Goal: Task Accomplishment & Management: Complete application form

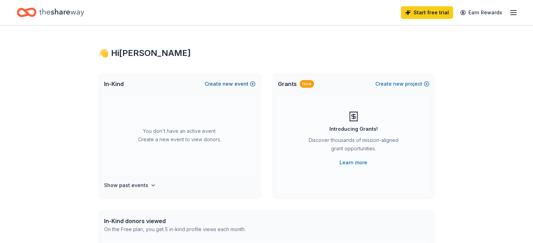
click at [244, 81] on button "Create new event" at bounding box center [230, 84] width 51 height 8
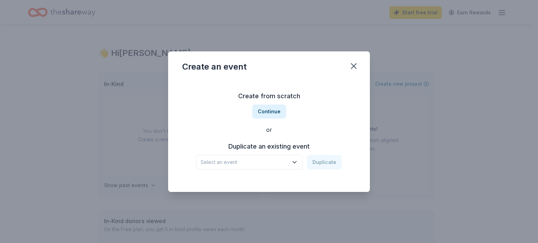
click at [294, 162] on icon "button" at bounding box center [294, 162] width 7 height 7
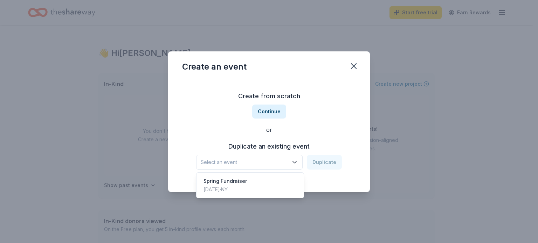
click at [269, 113] on div "Create from scratch Continue or Duplicate an existing event Select an event Dup…" at bounding box center [269, 131] width 174 height 102
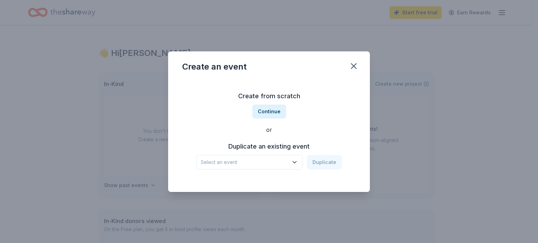
click at [269, 113] on button "Continue" at bounding box center [269, 112] width 34 height 14
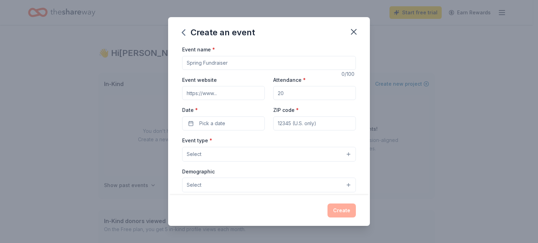
click at [217, 60] on input "Event name *" at bounding box center [269, 63] width 174 height 14
type input "Annual Family Picnic"
click at [220, 93] on input "Event website" at bounding box center [223, 93] width 83 height 14
type input "[DOMAIN_NAME]"
click at [291, 94] on input "Attendance *" at bounding box center [314, 93] width 83 height 14
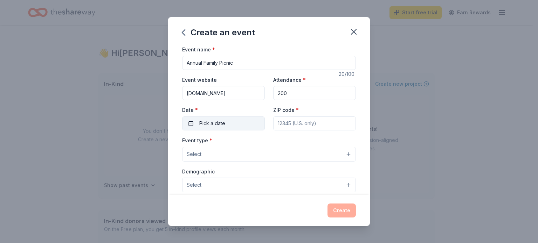
type input "200"
click at [237, 125] on button "Pick a date" at bounding box center [223, 124] width 83 height 14
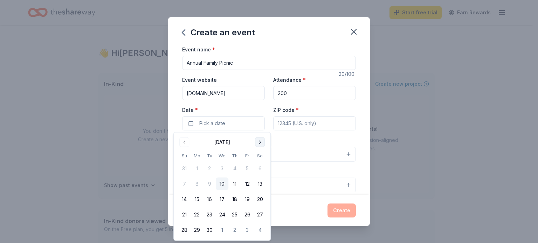
click at [260, 141] on button "Go to next month" at bounding box center [260, 143] width 10 height 10
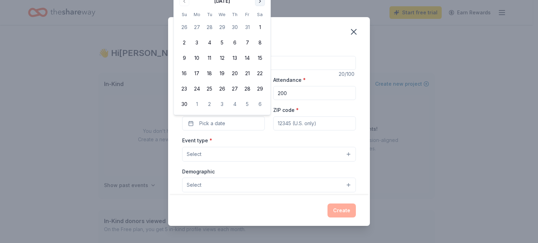
click at [259, 2] on button "Go to next month" at bounding box center [260, 1] width 10 height 10
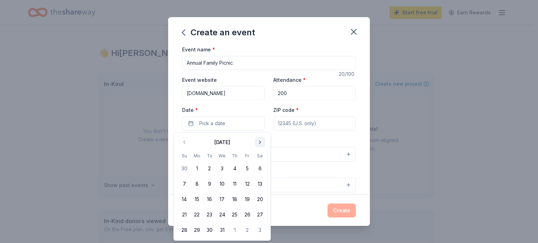
click at [260, 143] on button "Go to next month" at bounding box center [260, 143] width 10 height 10
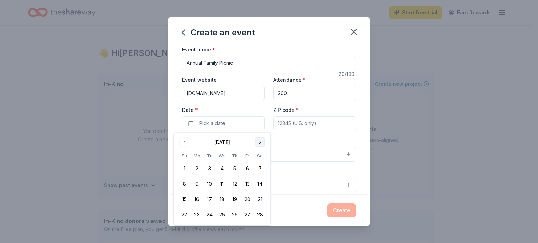
click at [260, 143] on button "Go to next month" at bounding box center [260, 143] width 10 height 10
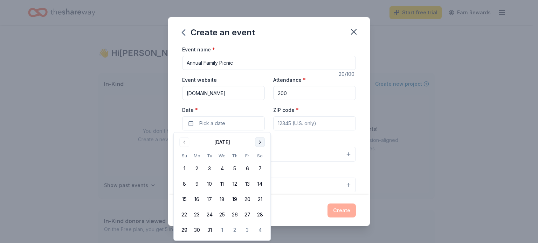
click at [260, 143] on button "Go to next month" at bounding box center [260, 143] width 10 height 10
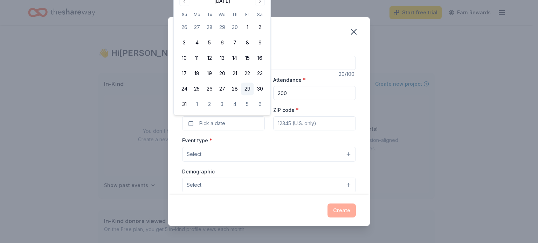
click at [247, 92] on button "29" at bounding box center [247, 89] width 13 height 13
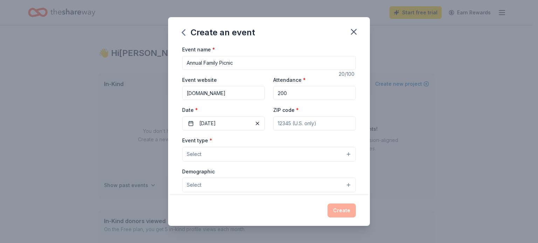
click at [283, 126] on input "ZIP code *" at bounding box center [314, 124] width 83 height 14
type input "11804"
click at [269, 153] on button "Select" at bounding box center [269, 154] width 174 height 15
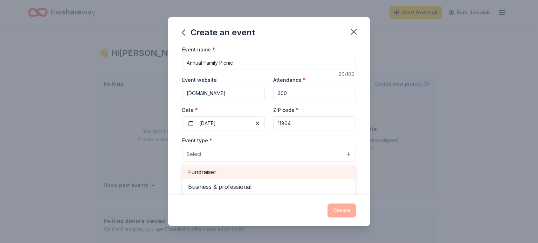
click at [263, 167] on div "Fundraiser" at bounding box center [269, 172] width 173 height 15
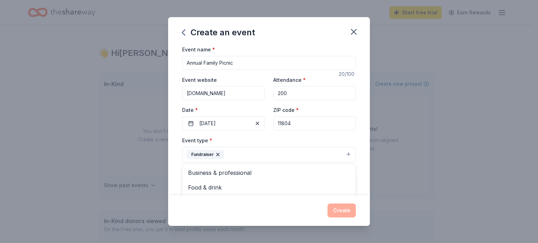
click at [174, 187] on div "Event name * Annual Family Picnic 20 /100 Event website [DOMAIN_NAME] Attendanc…" at bounding box center [269, 120] width 202 height 150
click at [206, 189] on button "Select" at bounding box center [269, 186] width 174 height 15
click at [345, 187] on button "Select" at bounding box center [269, 186] width 174 height 15
click at [342, 183] on button "Select" at bounding box center [269, 186] width 174 height 15
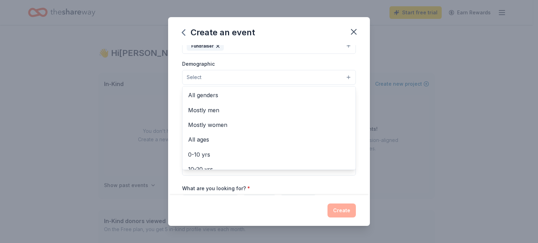
scroll to position [111, 0]
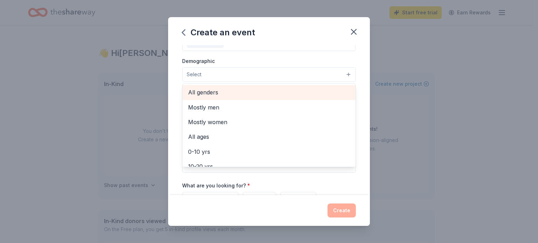
click at [305, 89] on span "All genders" at bounding box center [269, 92] width 162 height 9
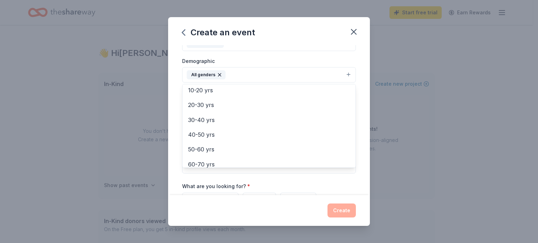
scroll to position [97, 0]
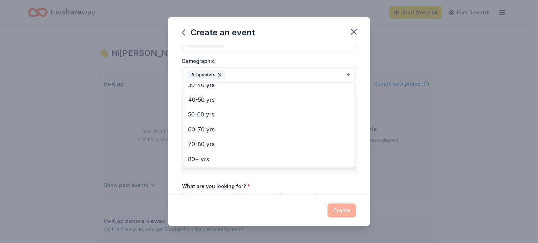
click at [356, 168] on div "Event name * Annual Family Picnic 20 /100 Event website [DOMAIN_NAME] Attendanc…" at bounding box center [269, 120] width 202 height 150
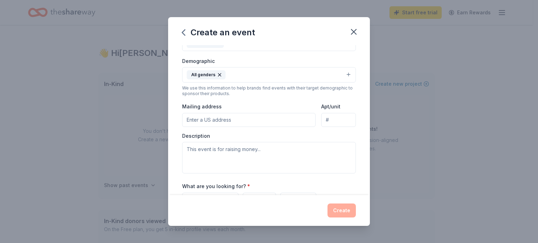
click at [246, 124] on input "Mailing address" at bounding box center [248, 120] width 133 height 14
type input "[STREET_ADDRESS]"
click at [241, 156] on textarea at bounding box center [269, 158] width 174 height 32
paste textarea "[US_EMPLOYER_IDENTIFICATION_NUMBER]"
type textarea "2"
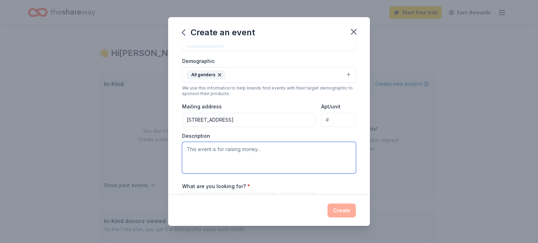
paste textarea "The [GEOGRAPHIC_DATA] PTA is hosting their annual Family Picnic [DATE][DATE]. W…"
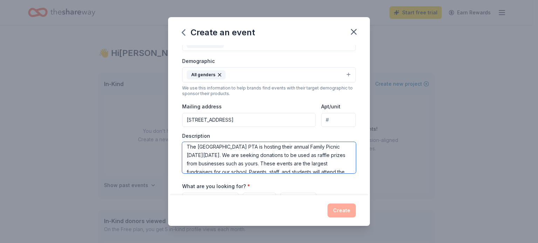
scroll to position [0, 0]
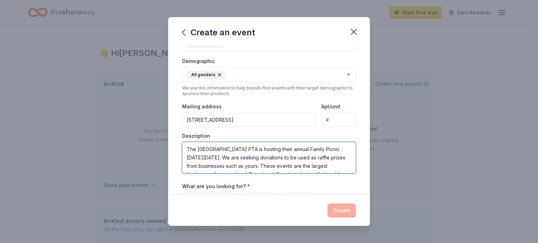
click at [254, 159] on textarea "The [GEOGRAPHIC_DATA] PTA is hosting their annual Family Picnic [DATE][DATE]. W…" at bounding box center [269, 158] width 174 height 32
click at [259, 158] on textarea "The [GEOGRAPHIC_DATA] PTA is hosting their annual Family Picnic [DATE][DATE]. W…" at bounding box center [269, 158] width 174 height 32
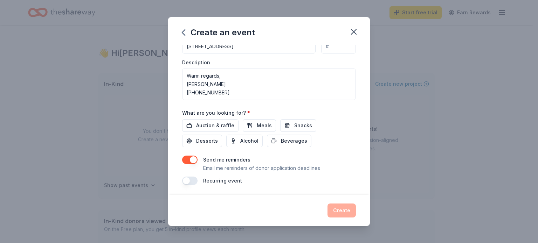
scroll to position [185, 0]
click at [192, 127] on button "Auction & raffle" at bounding box center [210, 125] width 56 height 13
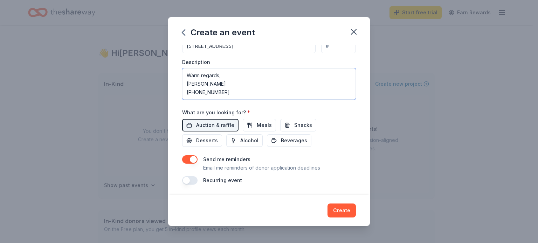
drag, startPoint x: 233, startPoint y: 91, endPoint x: 185, endPoint y: 75, distance: 50.4
click at [185, 75] on textarea "The [GEOGRAPHIC_DATA] PTA is hosting their annual Family Picnic [DATE][DATE]. W…" at bounding box center [269, 84] width 174 height 32
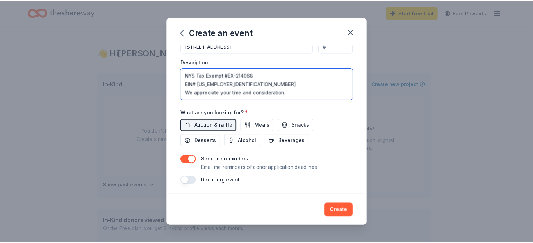
scroll to position [109, 0]
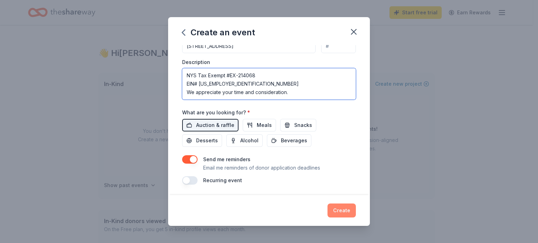
type textarea "The [GEOGRAPHIC_DATA] PTA is hosting their annual Family Picnic [DATE][DATE]. W…"
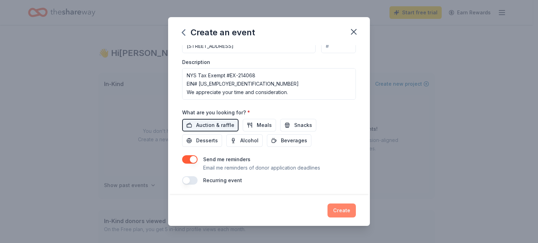
click at [345, 212] on button "Create" at bounding box center [342, 211] width 28 height 14
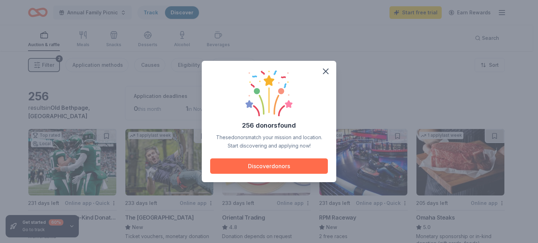
click at [290, 162] on button "Discover donors" at bounding box center [269, 166] width 118 height 15
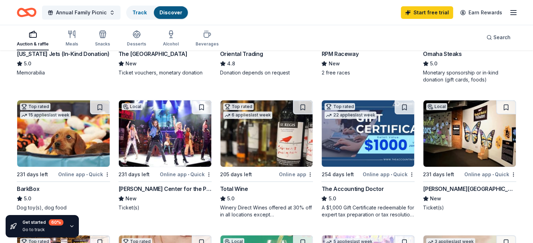
scroll to position [170, 0]
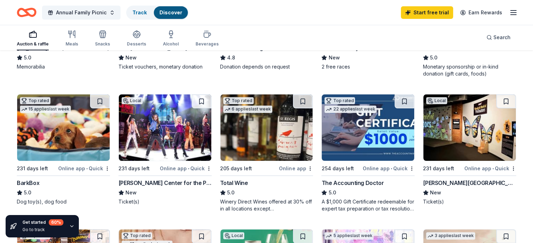
click at [296, 170] on div "Online app" at bounding box center [296, 168] width 34 height 9
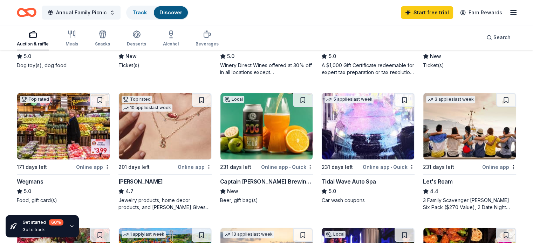
scroll to position [322, 0]
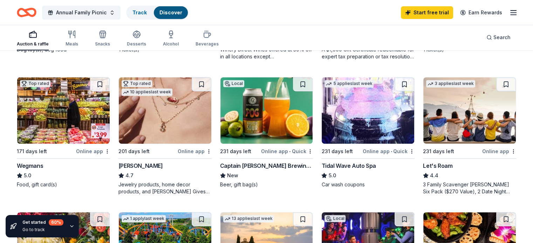
click at [195, 151] on div "Online app" at bounding box center [195, 151] width 34 height 9
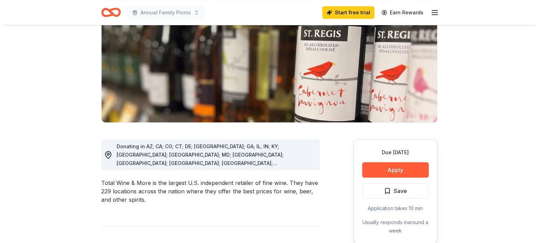
scroll to position [100, 0]
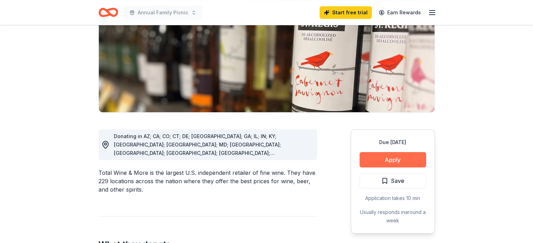
click at [387, 155] on button "Apply" at bounding box center [392, 159] width 67 height 15
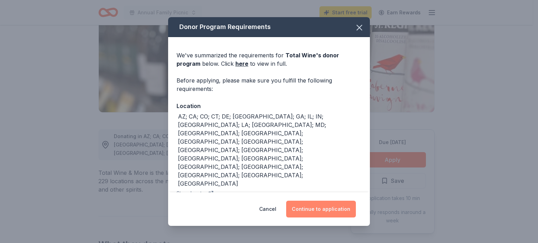
click at [334, 207] on button "Continue to application" at bounding box center [321, 209] width 70 height 17
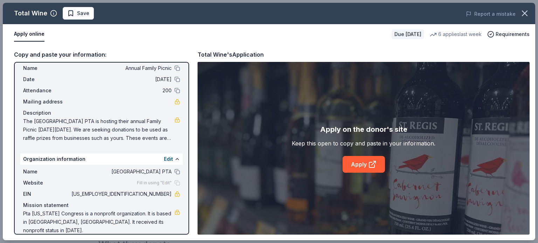
scroll to position [0, 0]
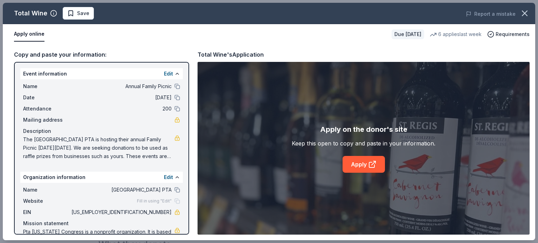
click at [39, 33] on button "Apply online" at bounding box center [29, 34] width 30 height 15
click at [366, 166] on link "Apply" at bounding box center [364, 164] width 42 height 17
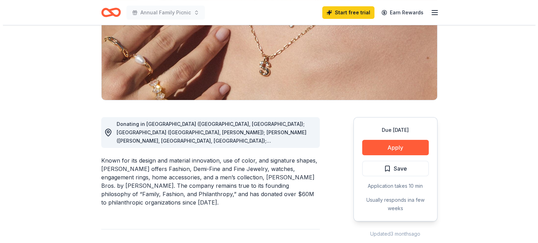
scroll to position [114, 0]
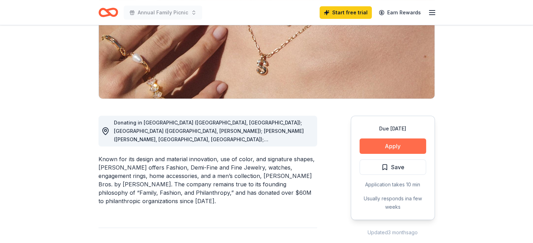
click at [405, 142] on button "Apply" at bounding box center [392, 146] width 67 height 15
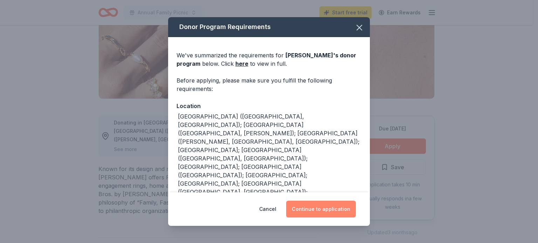
click at [329, 210] on button "Continue to application" at bounding box center [321, 209] width 70 height 17
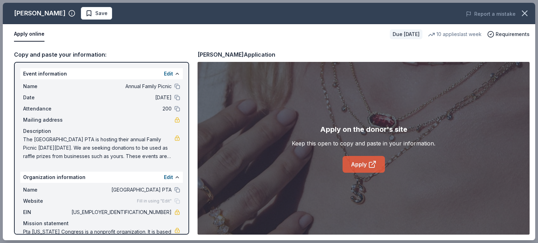
click at [363, 166] on link "Apply" at bounding box center [364, 164] width 42 height 17
